Goal: Complete application form

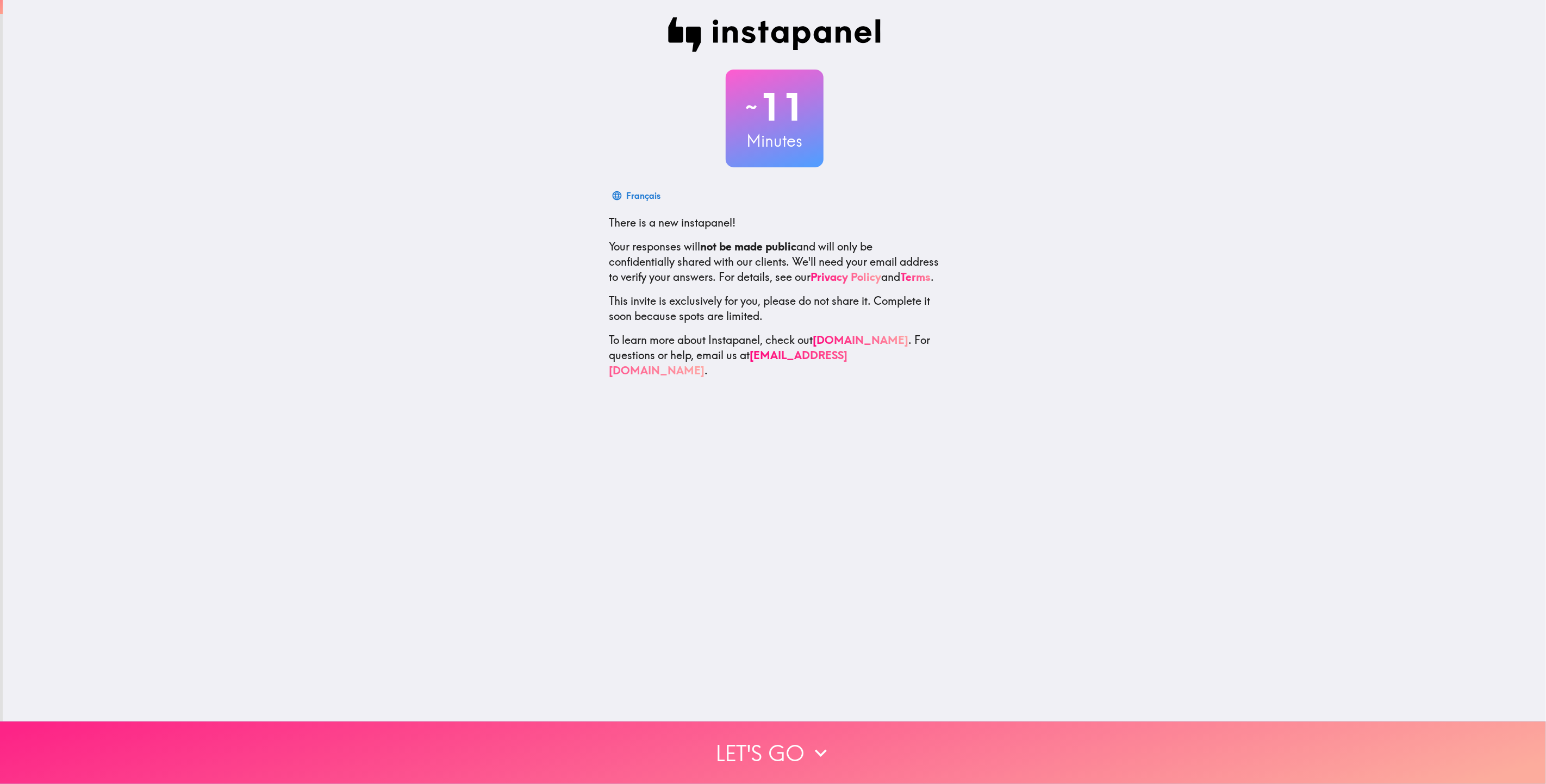
click at [794, 749] on button "Let's go" at bounding box center [773, 753] width 1546 height 62
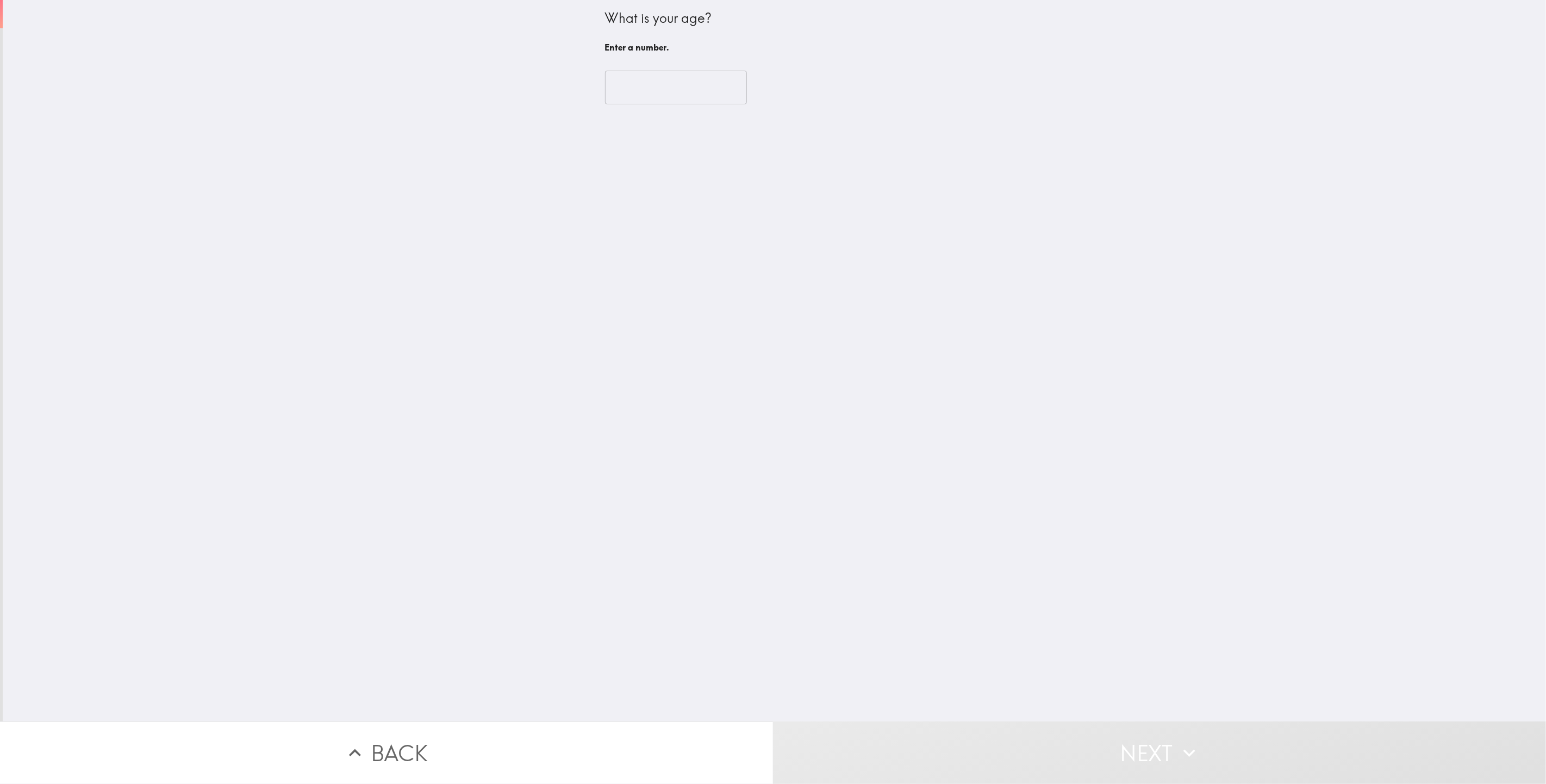
click at [662, 87] on input "number" at bounding box center [676, 88] width 142 height 34
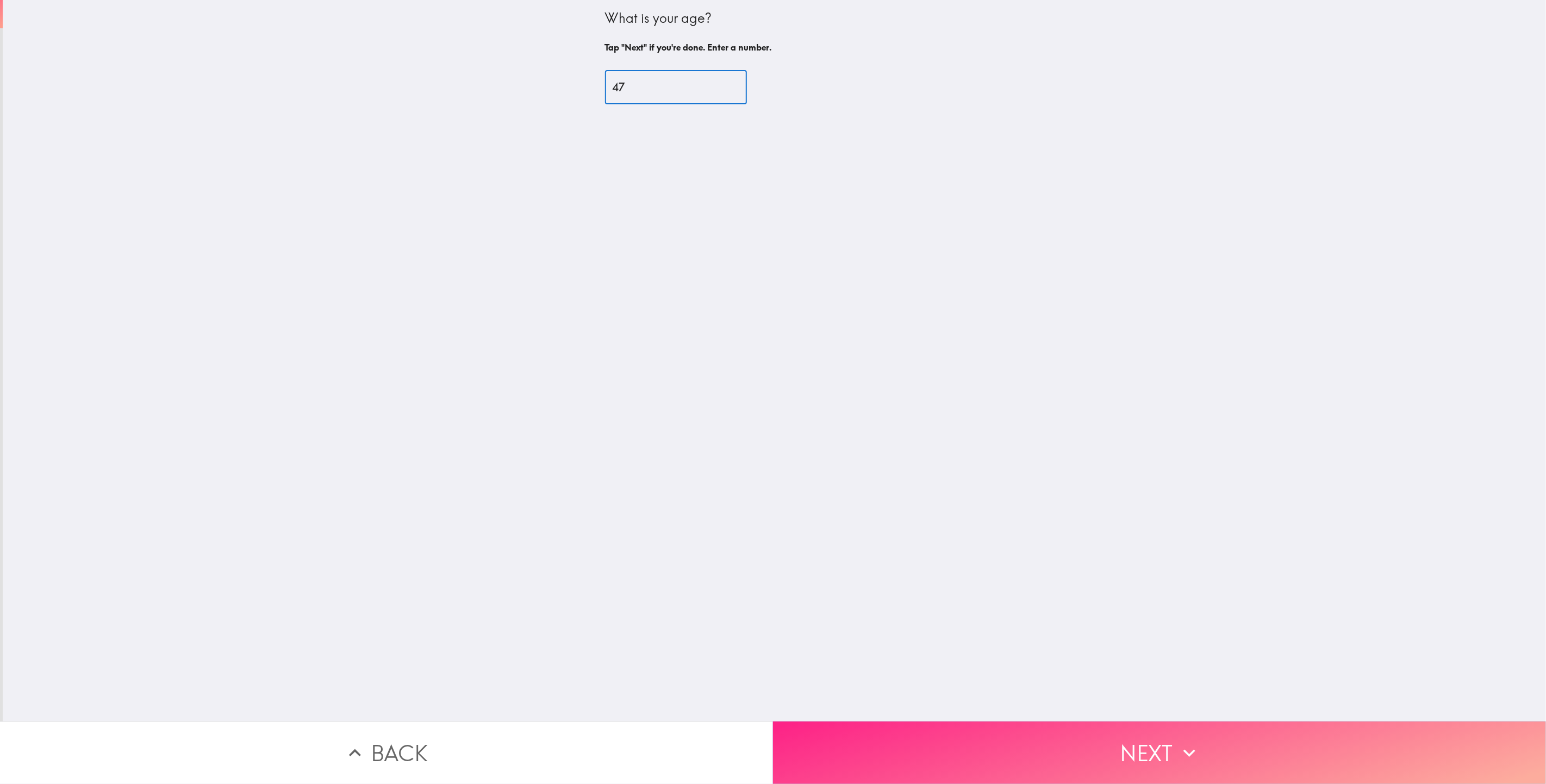
type input "47"
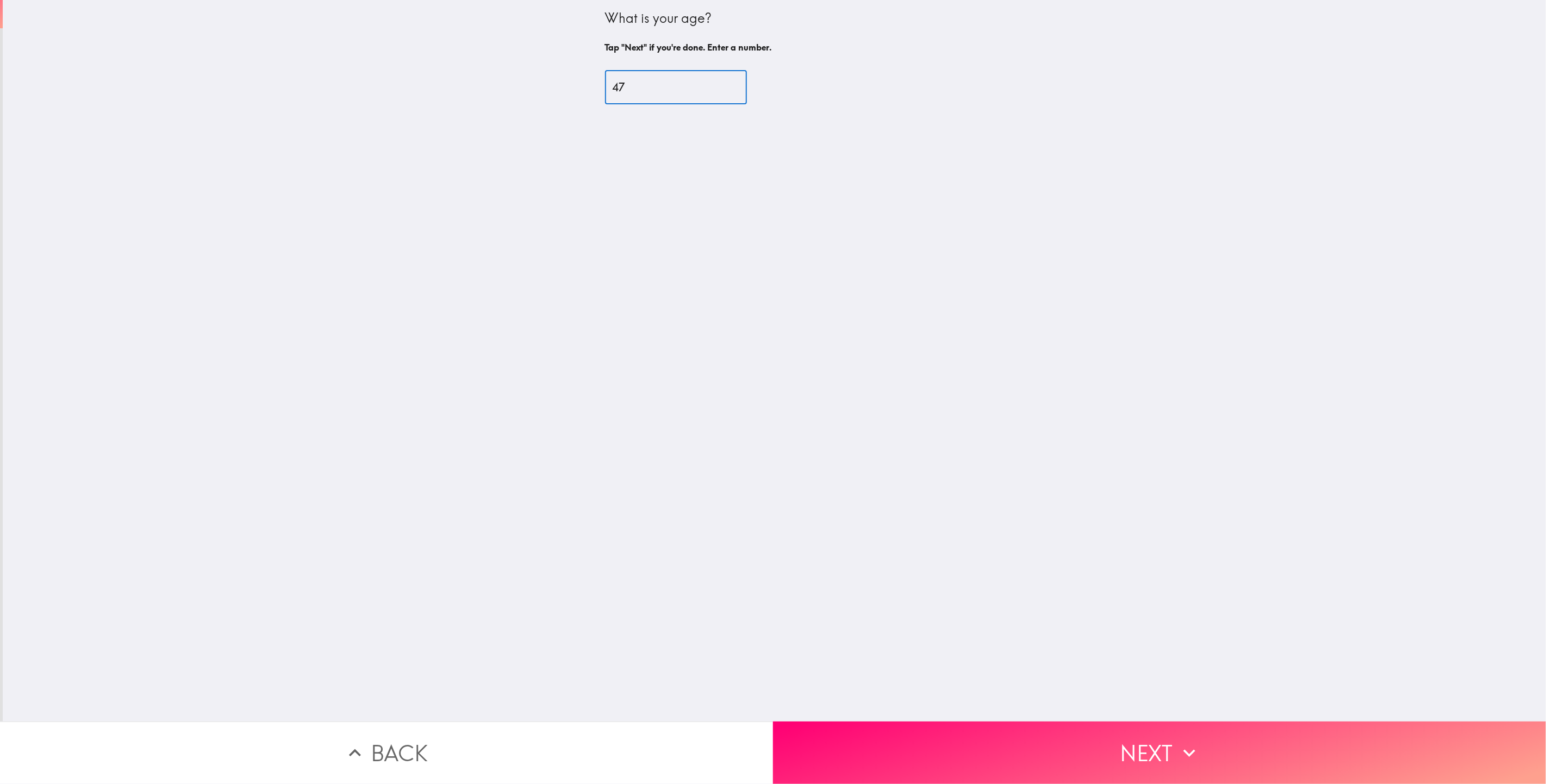
click at [1155, 740] on button "Next" at bounding box center [1159, 753] width 773 height 62
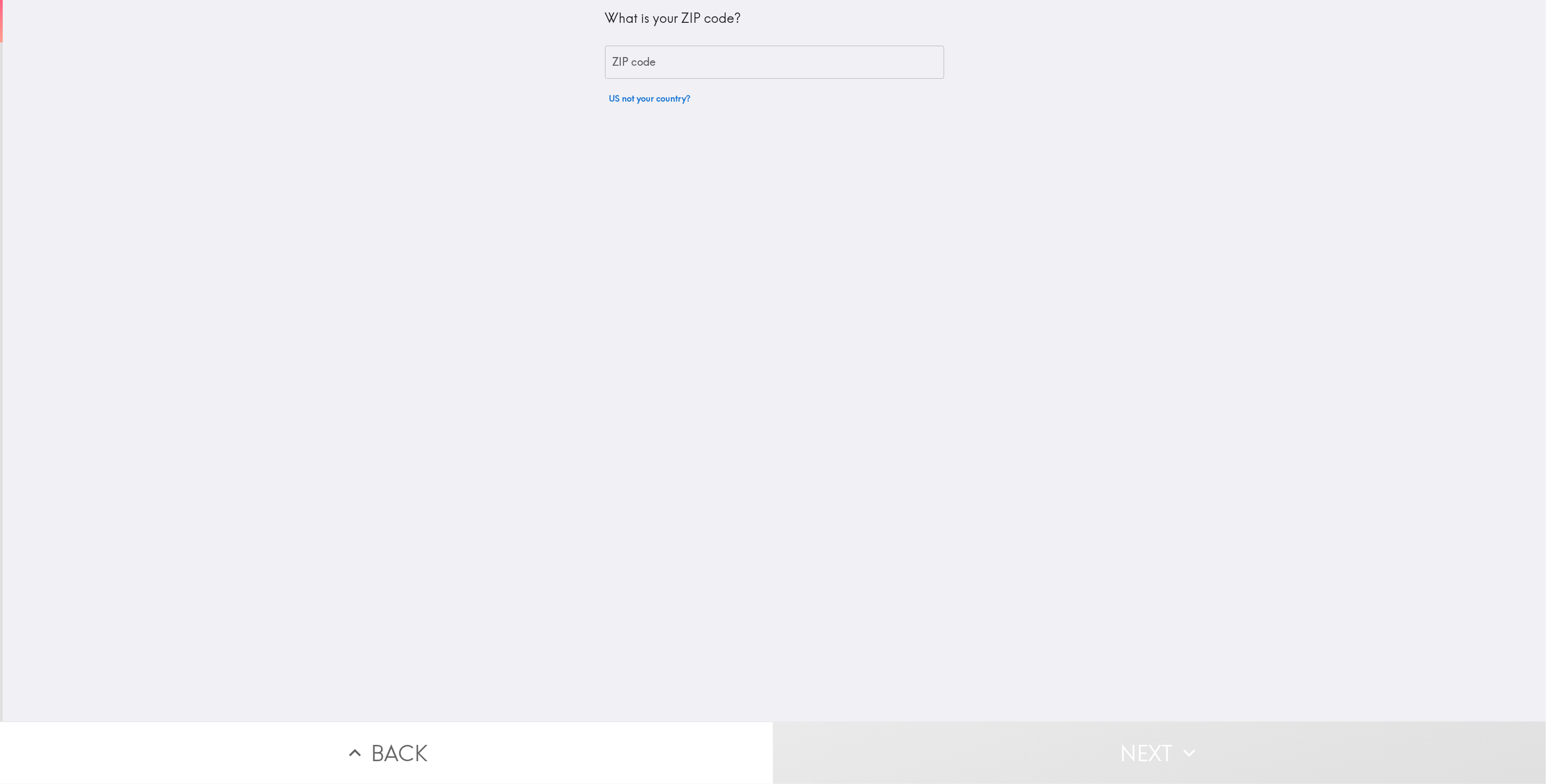
click at [755, 68] on input "ZIP code" at bounding box center [775, 62] width 339 height 34
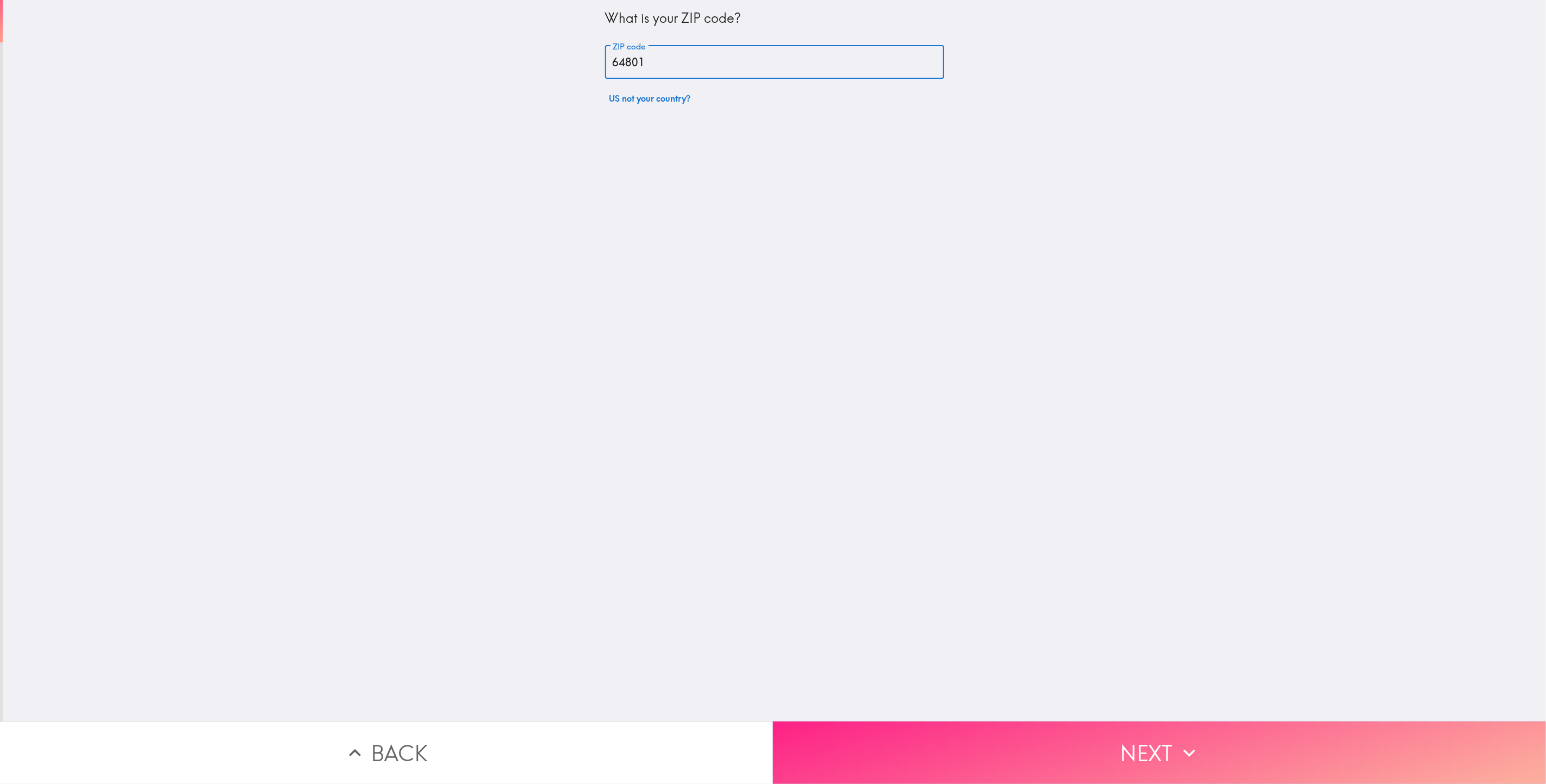
type input "64801"
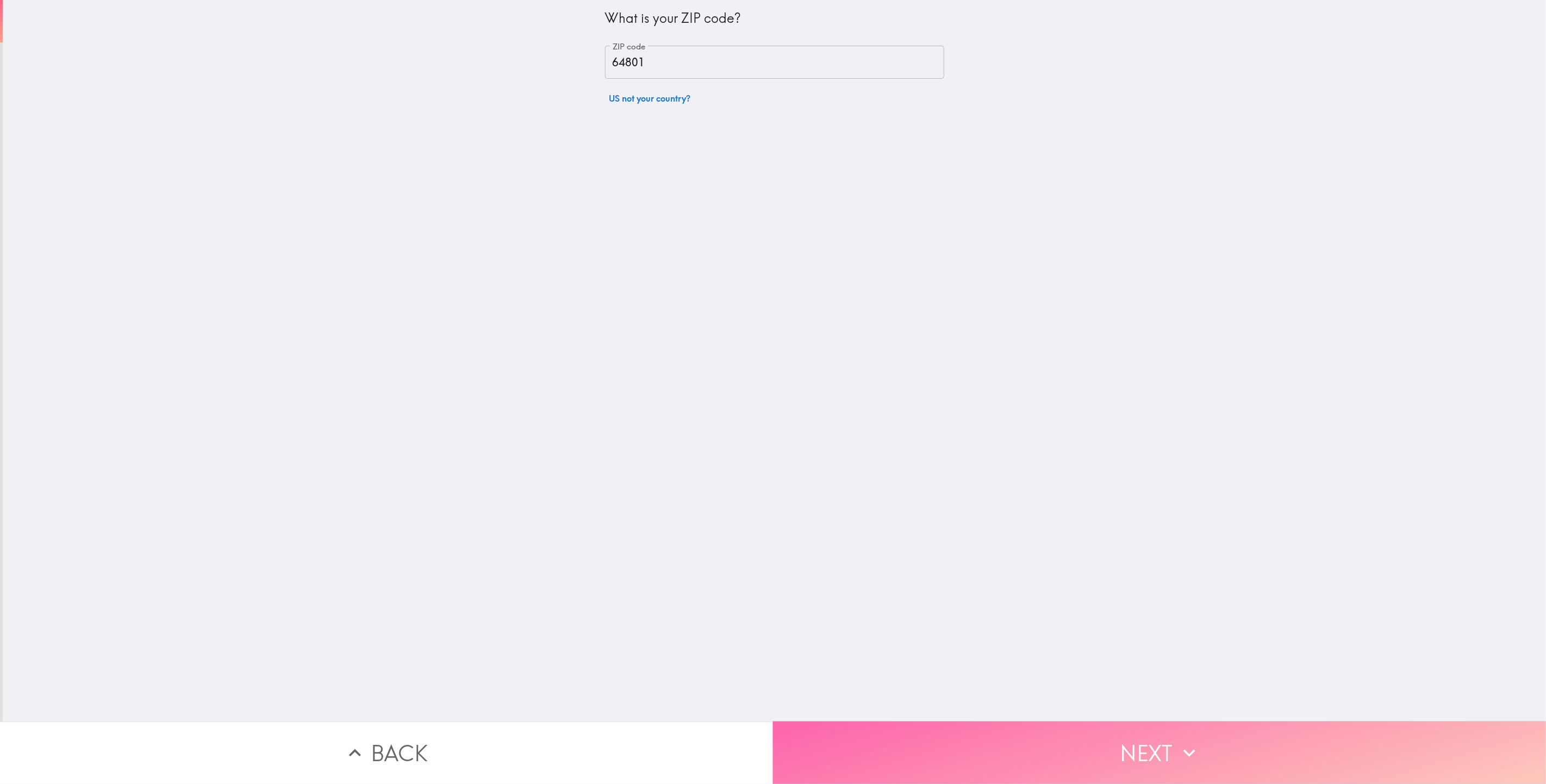
click at [1150, 747] on button "Next" at bounding box center [1159, 753] width 773 height 62
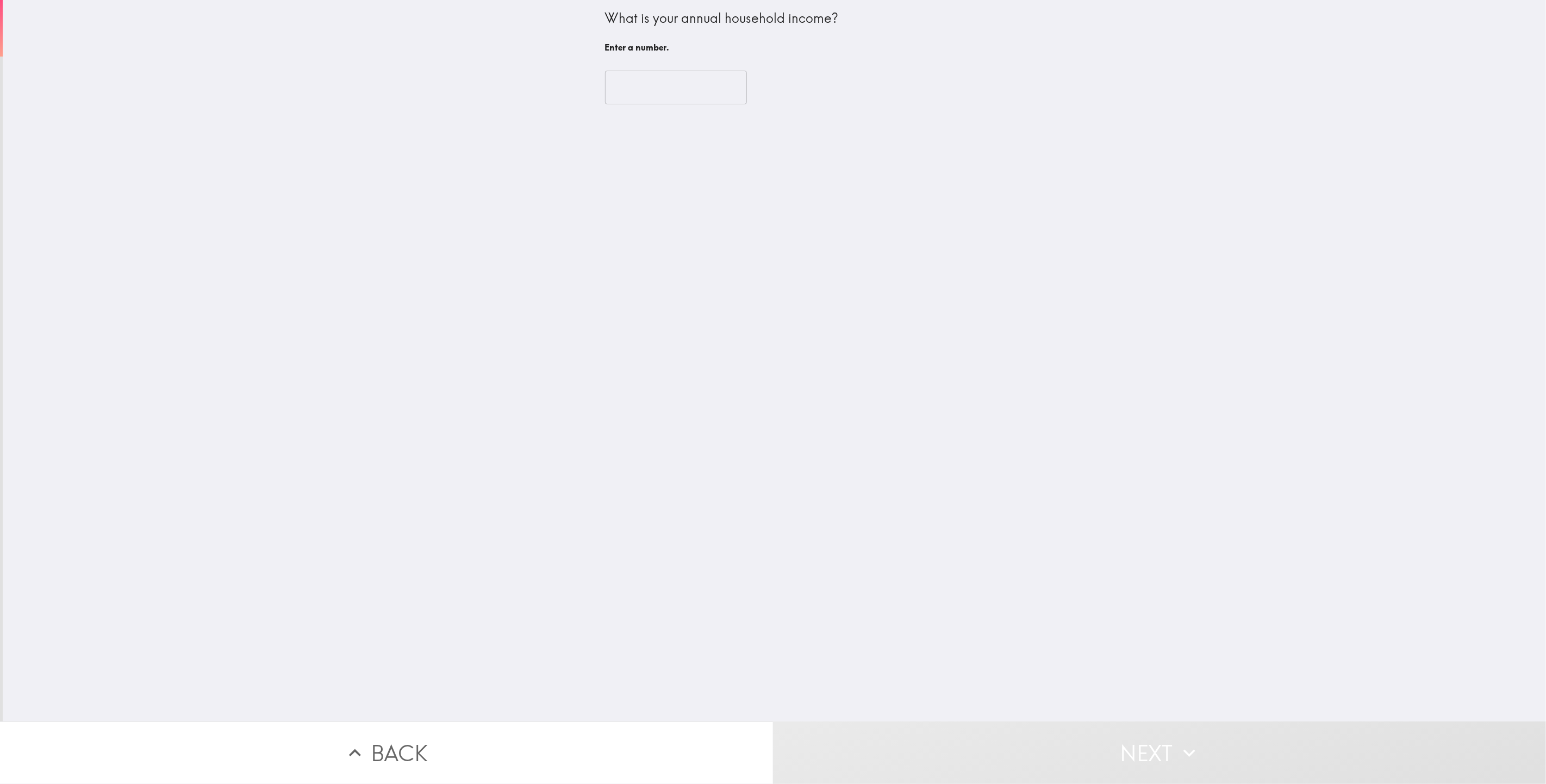
click at [666, 93] on input "number" at bounding box center [676, 88] width 142 height 34
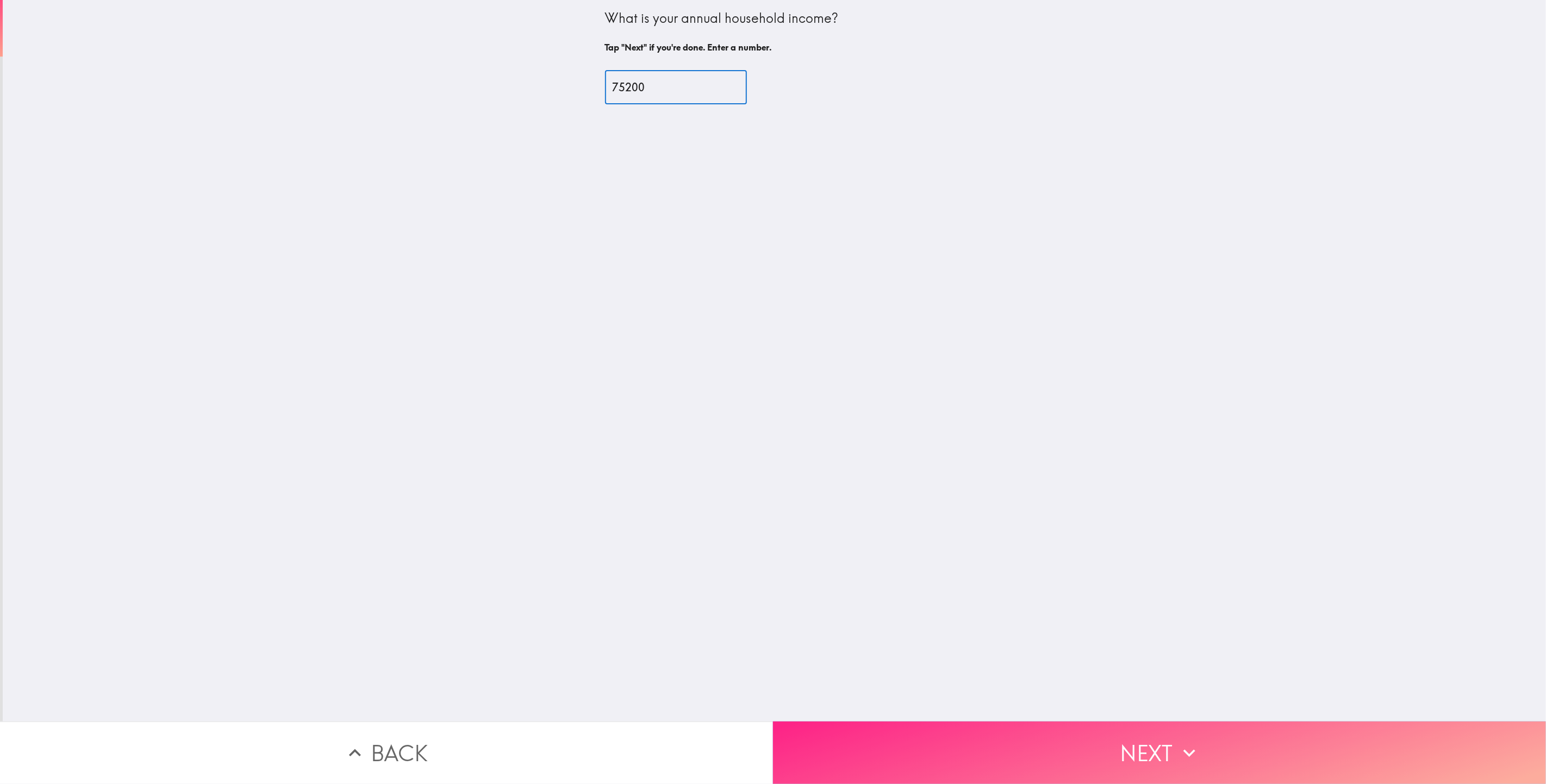
type input "75200"
click at [1161, 740] on button "Next" at bounding box center [1159, 753] width 773 height 62
